Goal: Learn about a topic: Learn about a topic

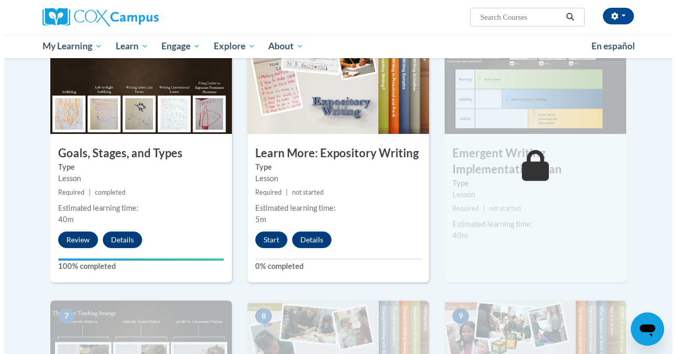
scroll to position [465, 0]
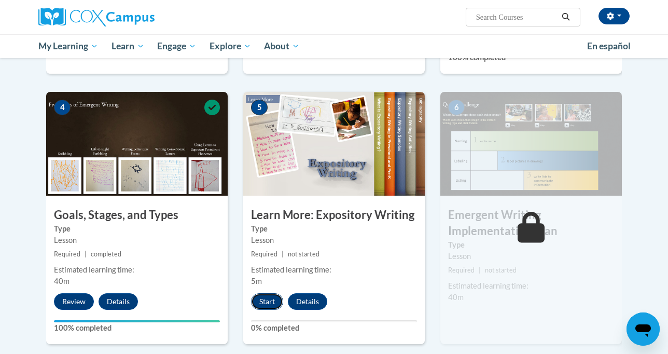
click at [269, 293] on button "Start" at bounding box center [267, 301] width 32 height 17
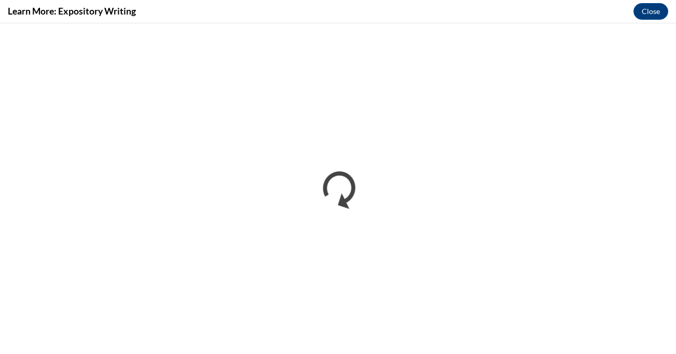
scroll to position [0, 0]
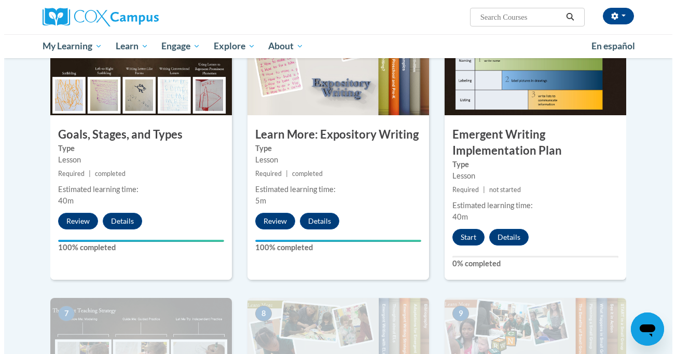
scroll to position [548, 0]
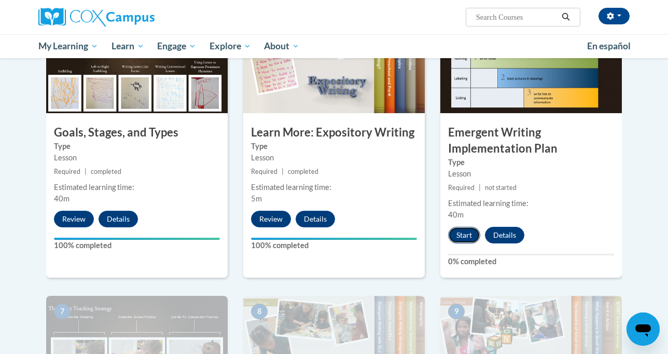
click at [471, 227] on button "Start" at bounding box center [464, 235] width 32 height 17
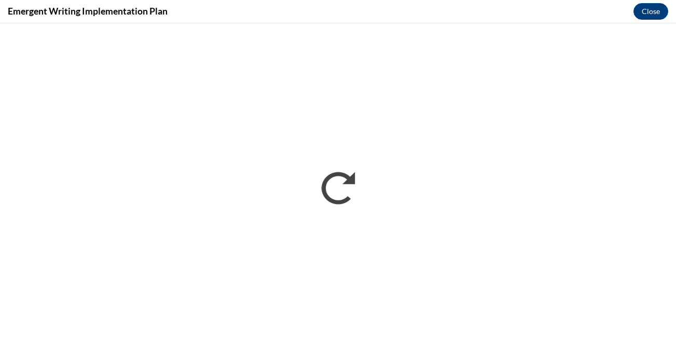
scroll to position [0, 0]
